Goal: Transaction & Acquisition: Purchase product/service

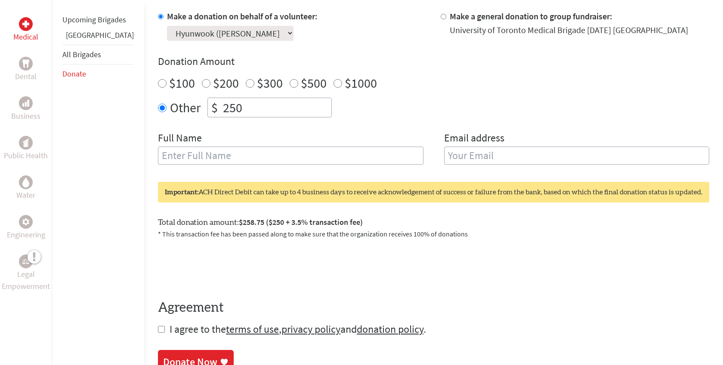
scroll to position [268, 0]
click at [440, 14] on input "Make a general donation to group fundraiser:" at bounding box center [443, 16] width 6 height 6
radio input "true"
click at [167, 18] on label "Make a donation on behalf of a volunteer:" at bounding box center [242, 15] width 151 height 11
click at [160, 18] on input "Make a donation on behalf of a volunteer:" at bounding box center [161, 16] width 6 height 6
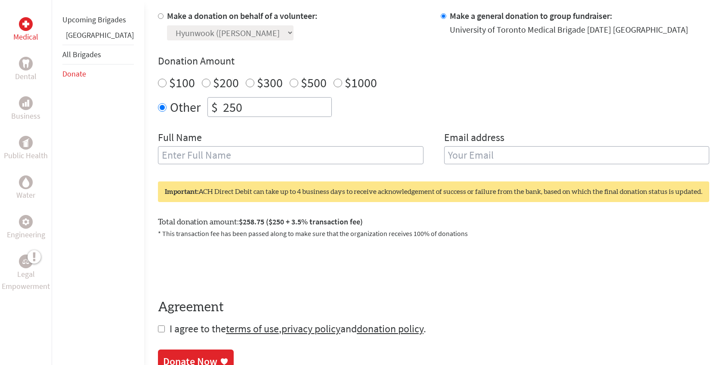
radio input "true"
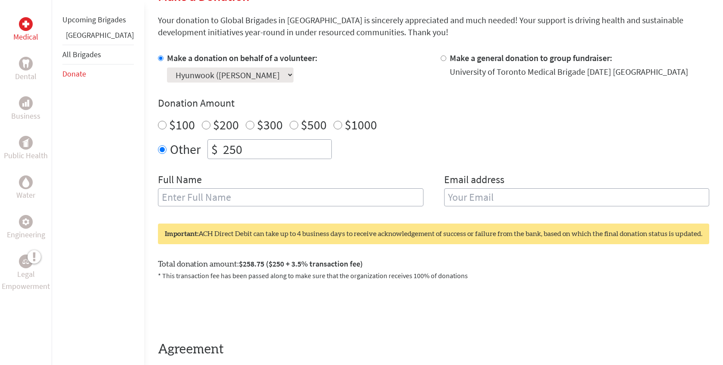
scroll to position [203, 0]
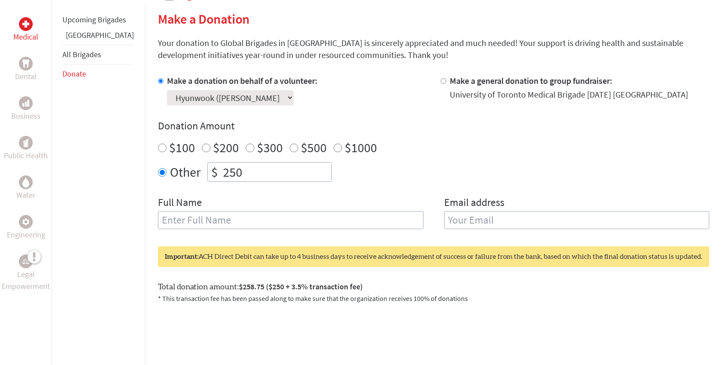
click at [234, 94] on select "Select a volunteer... [PERSON_NAME] [PERSON_NAME] [PERSON_NAME] [PERSON_NAME] (…" at bounding box center [230, 97] width 126 height 15
click at [167, 90] on select "Select a volunteer... [PERSON_NAME] [PERSON_NAME] [PERSON_NAME] [PERSON_NAME] (…" at bounding box center [230, 97] width 126 height 15
click at [234, 94] on select "Select a volunteer... [PERSON_NAME] [PERSON_NAME] [PERSON_NAME] [PERSON_NAME] (…" at bounding box center [230, 97] width 126 height 15
click at [167, 90] on select "Select a volunteer... [PERSON_NAME] [PERSON_NAME] [PERSON_NAME] [PERSON_NAME] (…" at bounding box center [230, 97] width 126 height 15
click at [175, 97] on select "Select a volunteer... [PERSON_NAME] [PERSON_NAME] [PERSON_NAME] [PERSON_NAME] (…" at bounding box center [230, 97] width 126 height 15
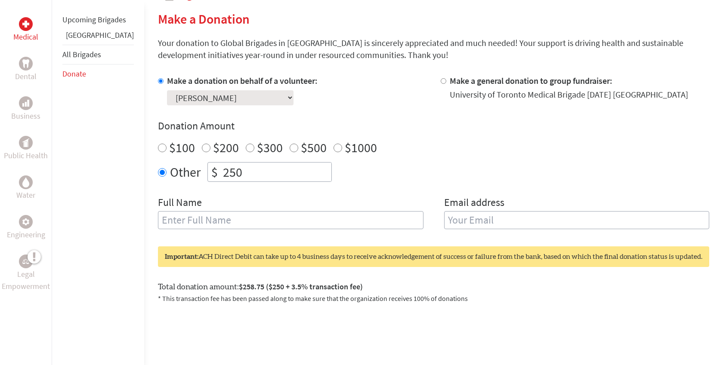
select select "9741B42C-99AD-11F0-9E6E-42010A400005"
click at [167, 90] on select "Select a volunteer... [PERSON_NAME] [PERSON_NAME] [PERSON_NAME] [PERSON_NAME] (…" at bounding box center [230, 97] width 126 height 15
click at [265, 107] on div "Make a donation on behalf of a volunteer: Select a volunteer... [PERSON_NAME] […" at bounding box center [433, 157] width 551 height 165
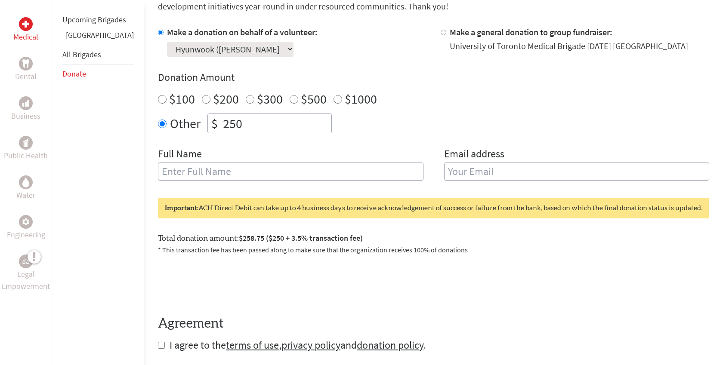
scroll to position [258, 0]
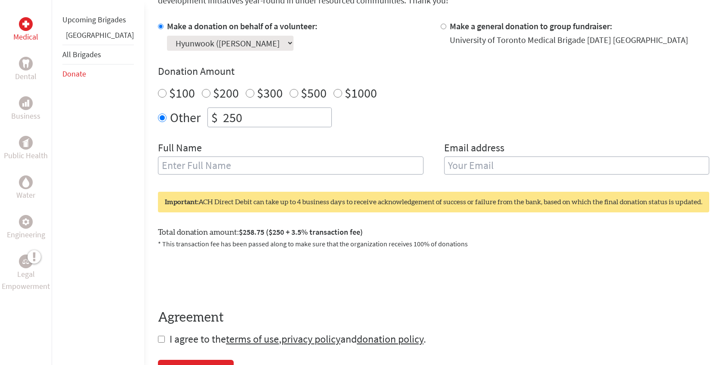
click at [245, 157] on input "text" at bounding box center [290, 166] width 265 height 18
type input "ㅗㅛ"
type input "ㅗ"
type input "Hyunwook Im"
type input "[DOMAIN_NAME][EMAIL_ADDRESS][DOMAIN_NAME]"
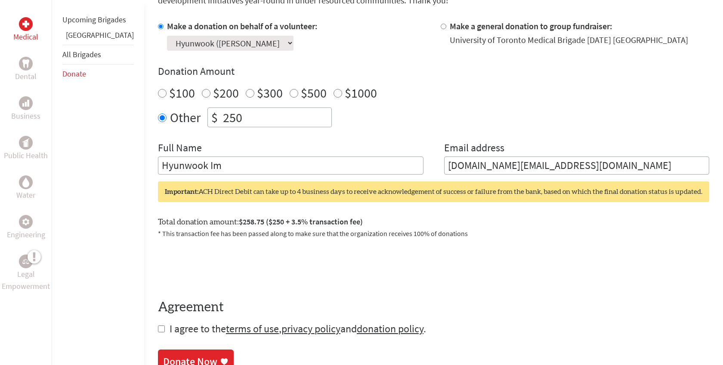
scroll to position [314, 0]
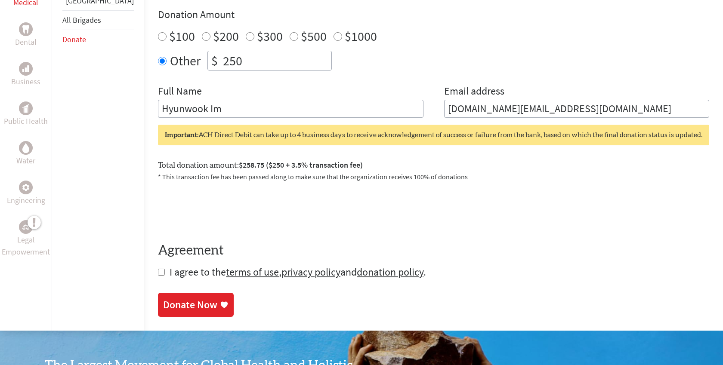
click at [158, 274] on input "checkbox" at bounding box center [161, 272] width 7 height 7
checkbox input "true"
click at [164, 302] on div "Donate Now" at bounding box center [190, 306] width 54 height 14
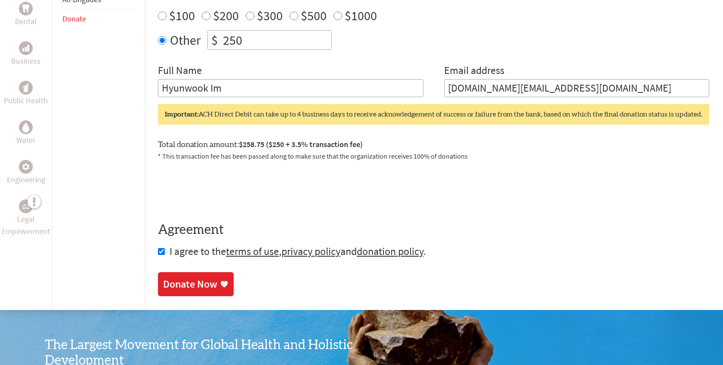
scroll to position [321, 0]
